Goal: Check status: Check status

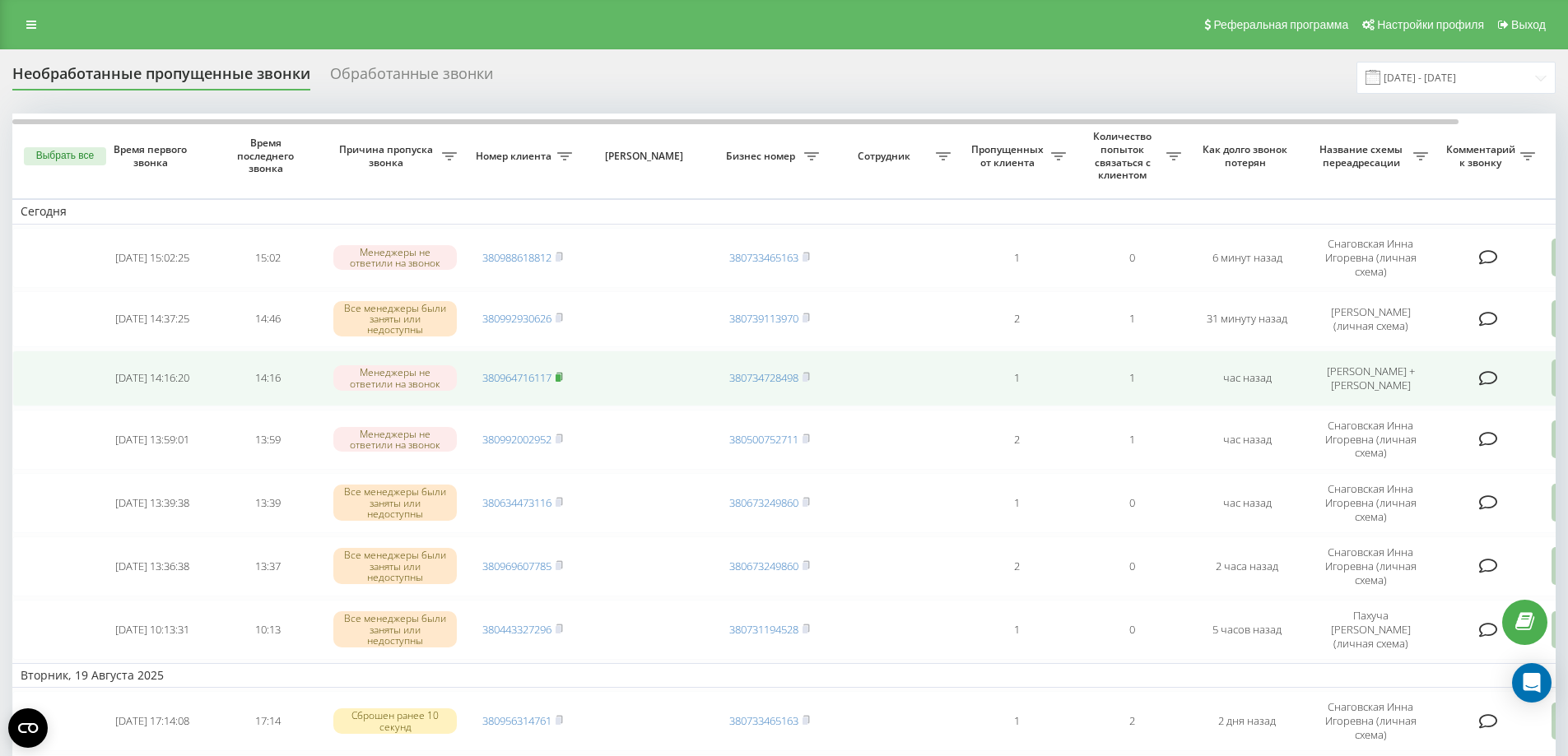
click at [563, 379] on icon at bounding box center [560, 377] width 8 height 10
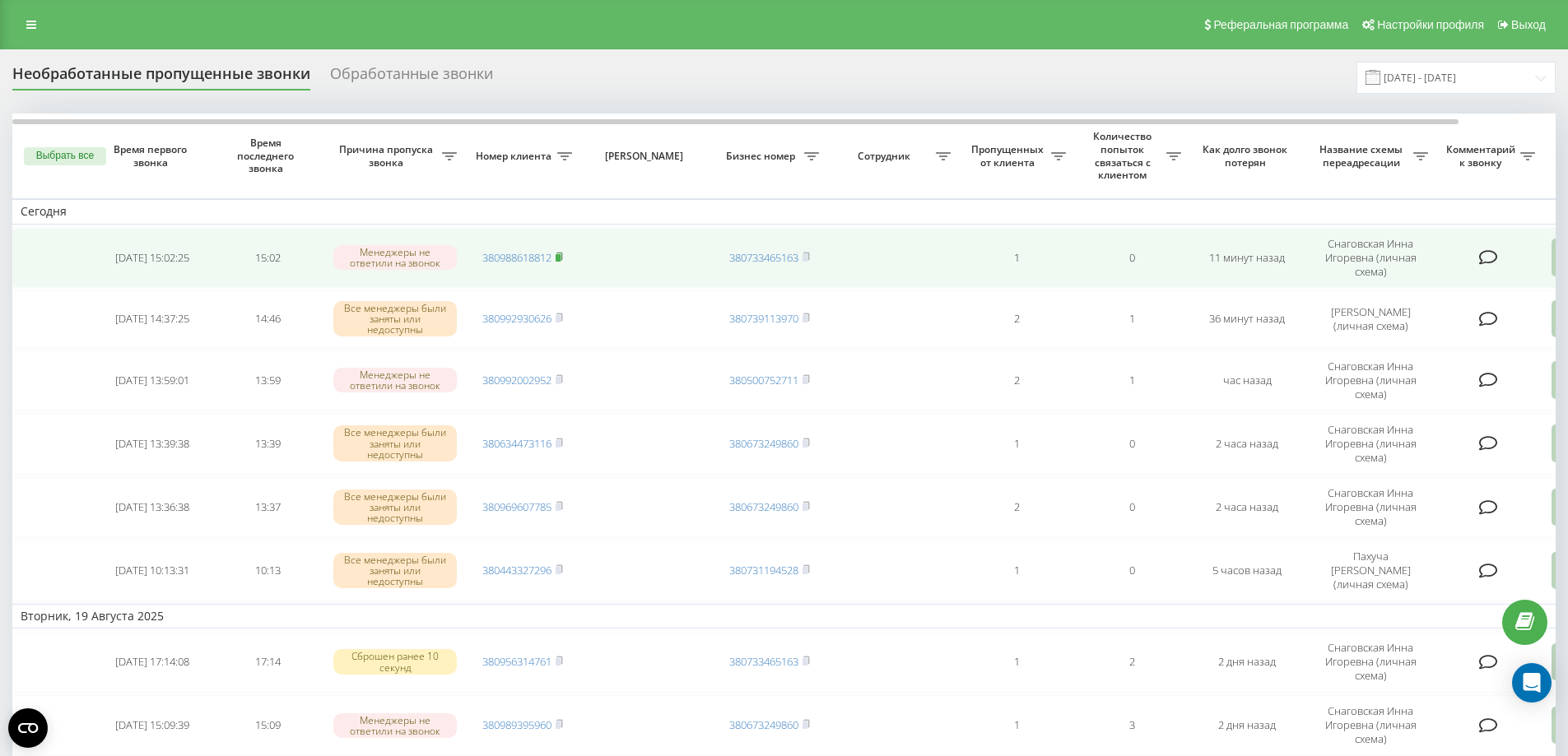
click at [560, 257] on rect at bounding box center [559, 258] width 5 height 8
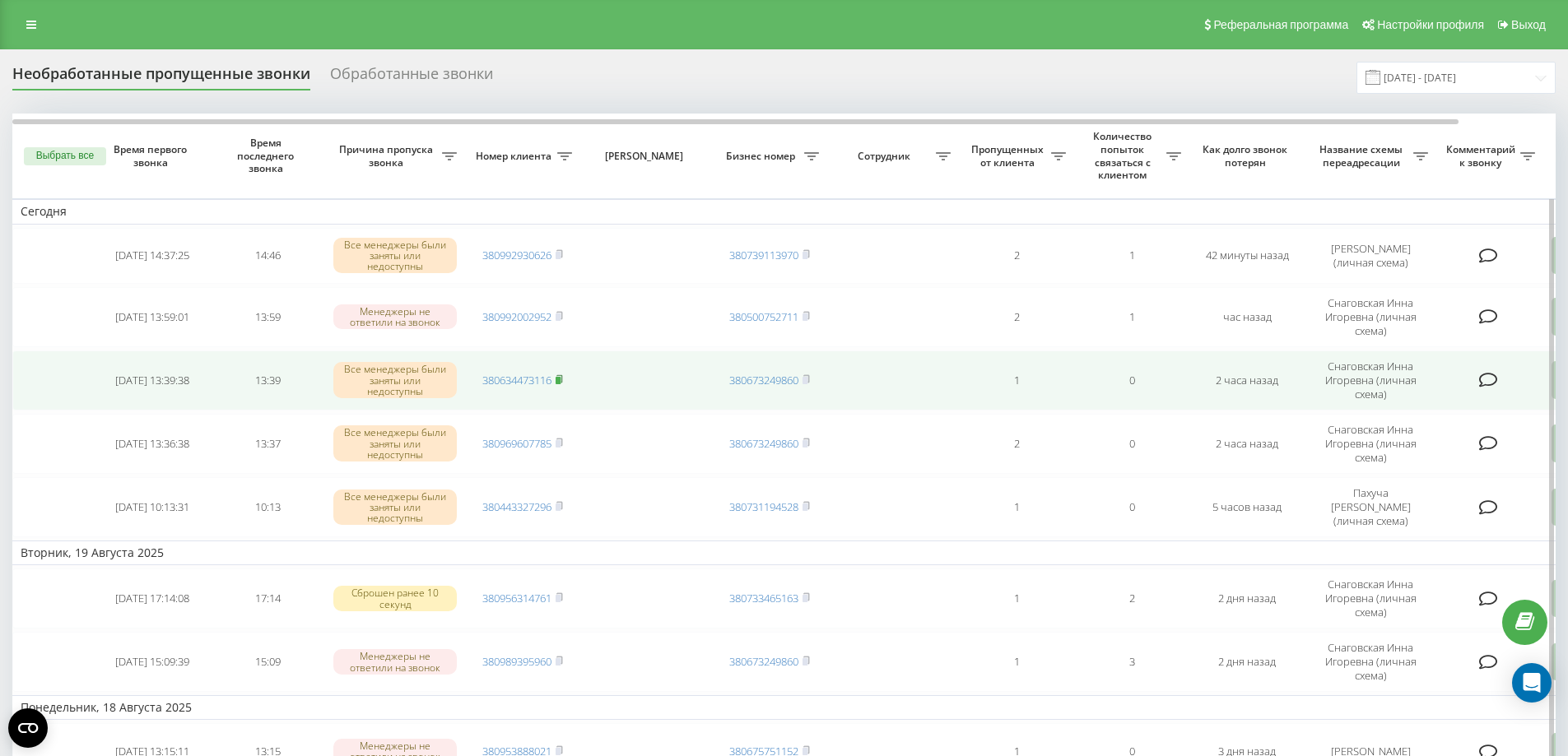
click at [560, 385] on rect at bounding box center [559, 380] width 5 height 8
click at [563, 384] on icon at bounding box center [560, 378] width 8 height 10
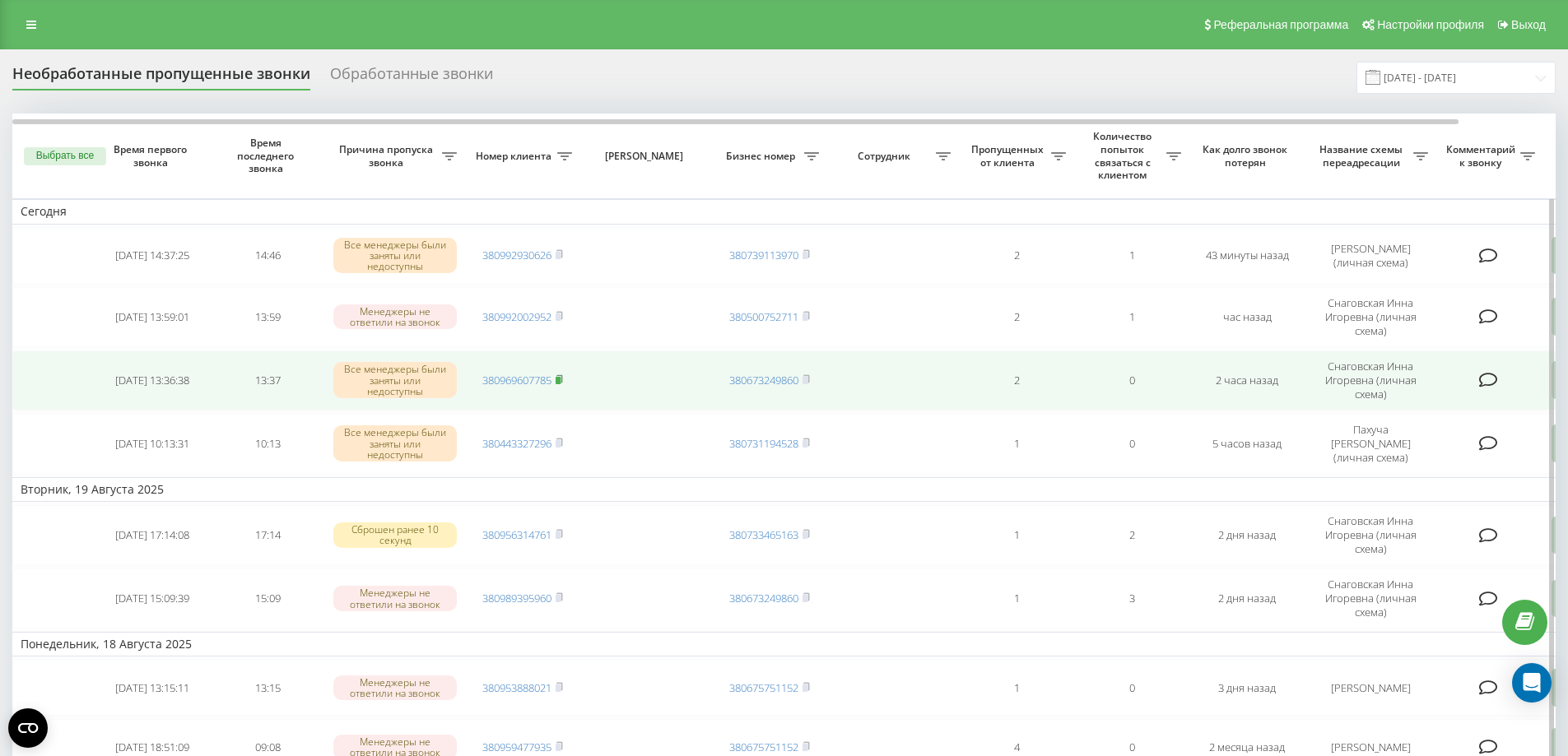
click at [557, 383] on icon at bounding box center [560, 378] width 8 height 10
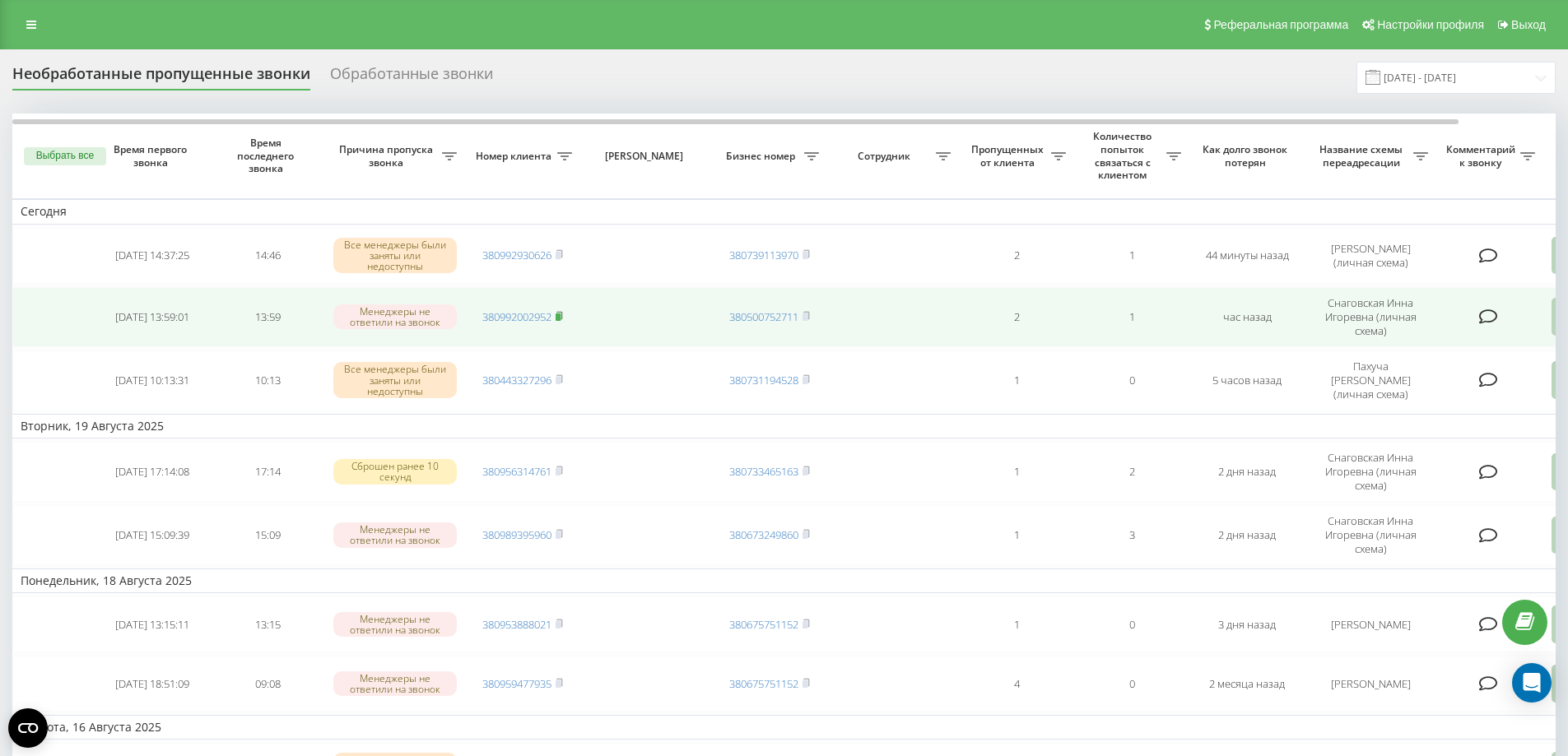
click at [560, 321] on rect at bounding box center [559, 317] width 5 height 8
